Goal: Information Seeking & Learning: Learn about a topic

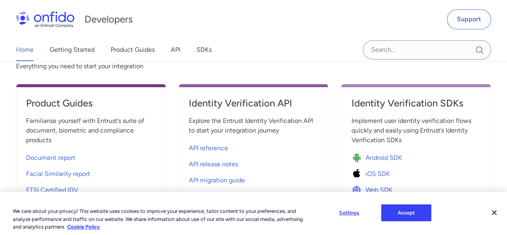
scroll to position [310, 0]
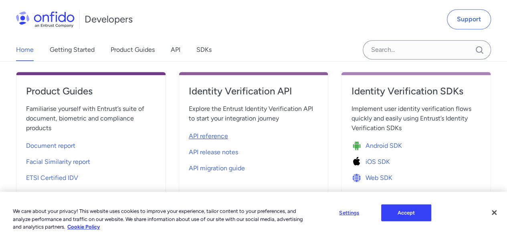
click at [209, 134] on span "API reference" at bounding box center [208, 136] width 39 height 10
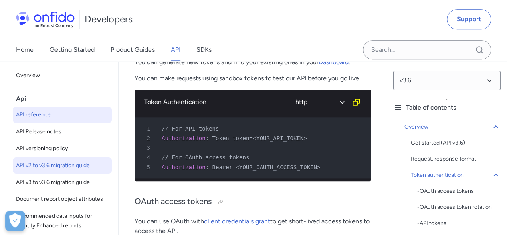
click at [57, 162] on span "API v2 to v3.6 migration guide" at bounding box center [62, 165] width 93 height 10
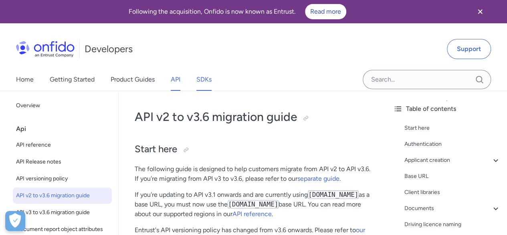
click at [208, 78] on link "SDKs" at bounding box center [204, 79] width 15 height 22
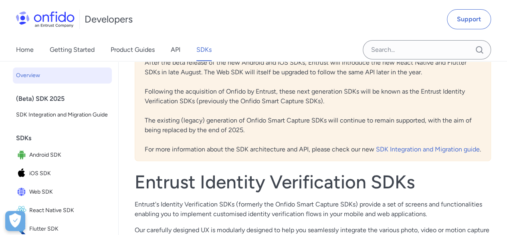
scroll to position [64, 0]
